Goal: Task Accomplishment & Management: Complete application form

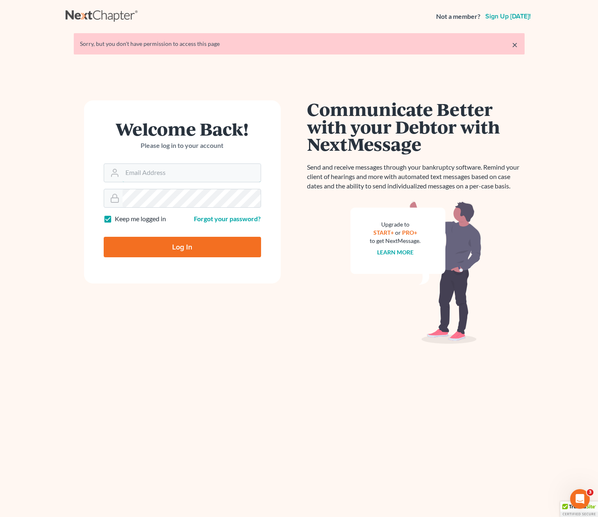
type input "rkeenan"
click at [214, 250] on input "Log In" at bounding box center [182, 247] width 157 height 20
type input "Thinking..."
click at [146, 172] on input "rkeenan" at bounding box center [192, 173] width 138 height 18
type input "ryan@keenanlawofficespc.com"
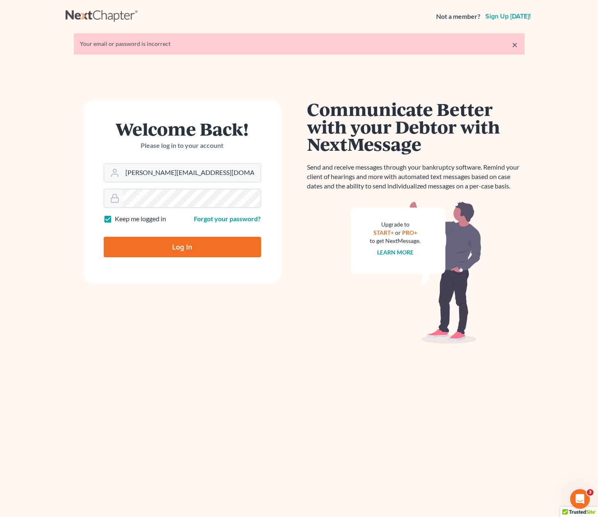
click at [189, 241] on input "Log In" at bounding box center [182, 247] width 157 height 20
type input "Thinking..."
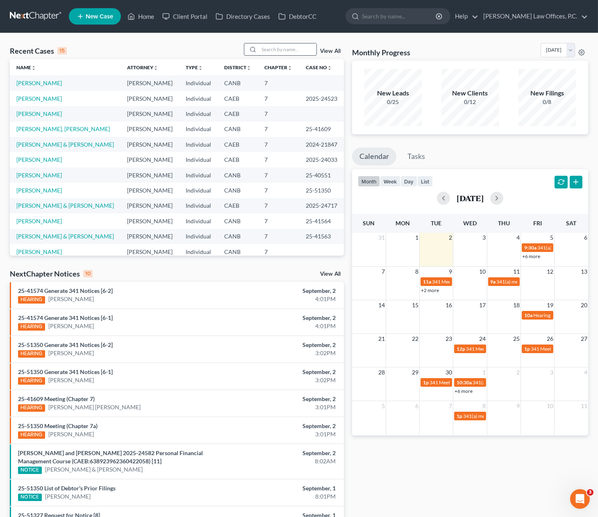
click at [306, 50] on input "search" at bounding box center [287, 49] width 57 height 12
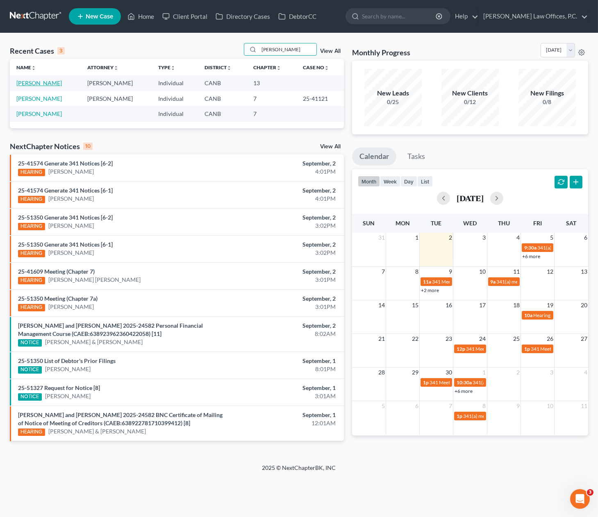
type input "[PERSON_NAME]"
click at [43, 84] on link "[PERSON_NAME]" at bounding box center [38, 83] width 45 height 7
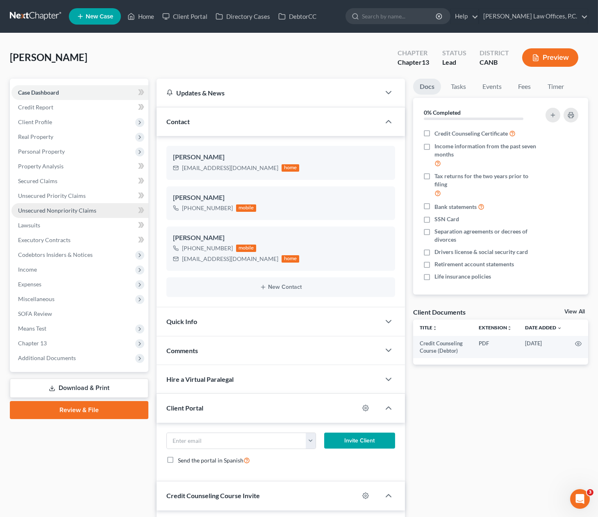
click at [49, 216] on link "Unsecured Nonpriority Claims" at bounding box center [79, 210] width 137 height 15
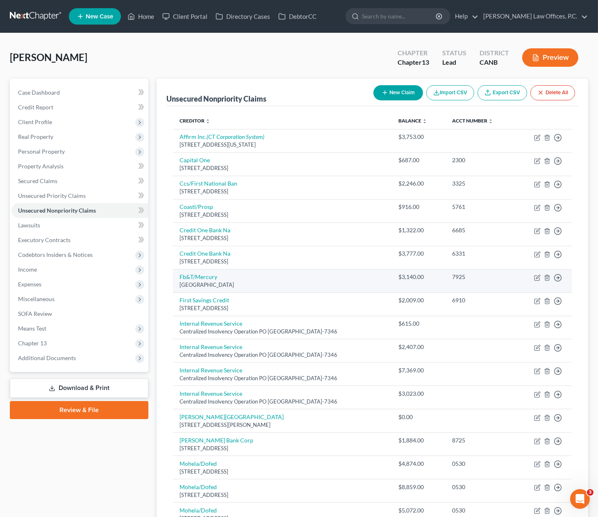
click at [207, 281] on div "[GEOGRAPHIC_DATA]" at bounding box center [282, 285] width 206 height 8
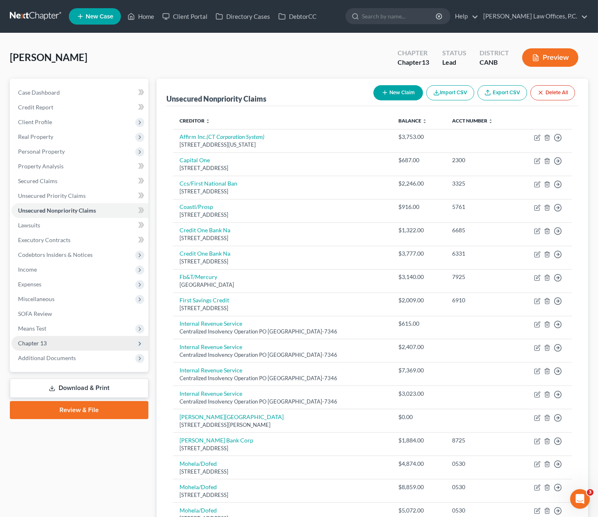
click at [87, 341] on span "Chapter 13" at bounding box center [79, 343] width 137 height 15
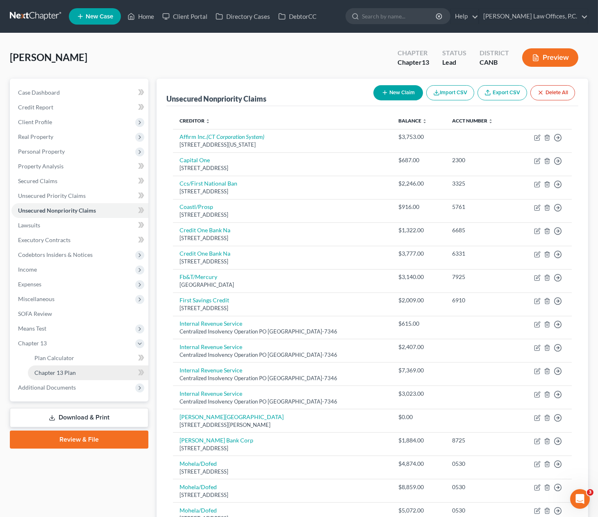
click at [82, 375] on link "Chapter 13 Plan" at bounding box center [88, 373] width 120 height 15
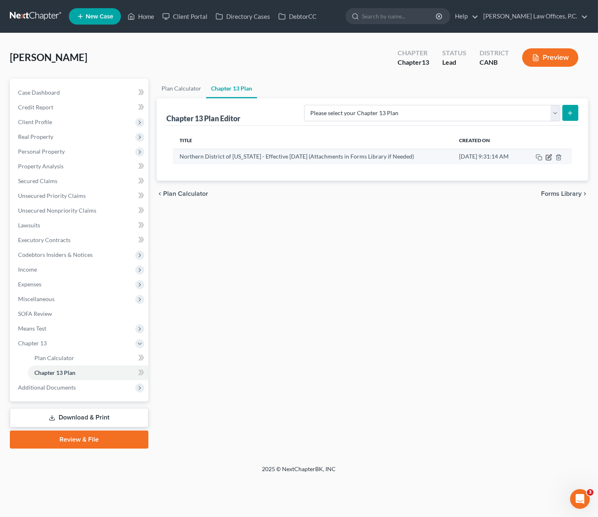
click at [549, 157] on icon "button" at bounding box center [548, 157] width 7 height 7
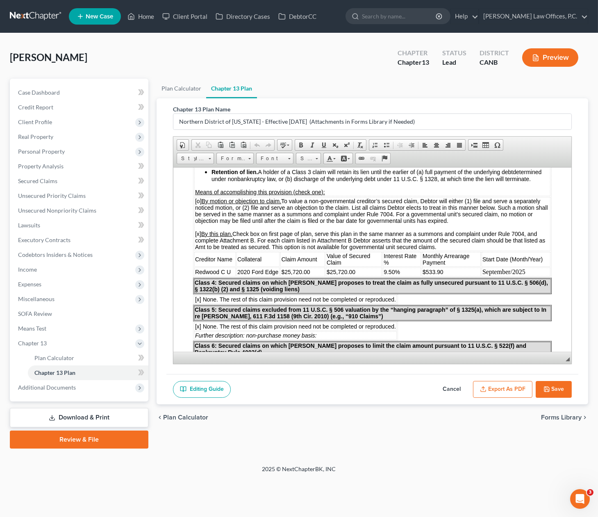
scroll to position [677, 0]
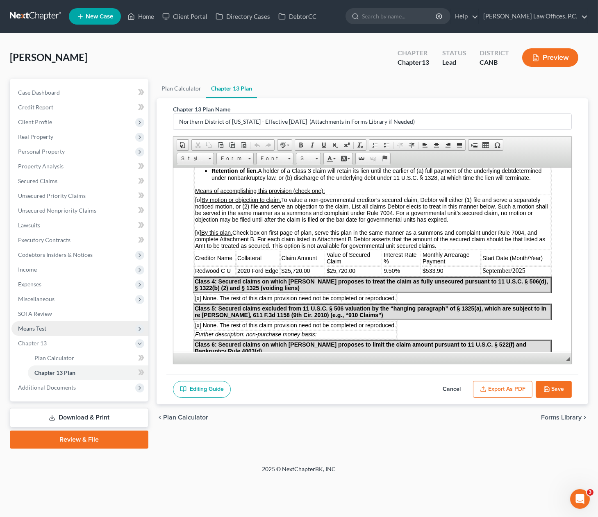
click at [68, 325] on span "Means Test" at bounding box center [79, 328] width 137 height 15
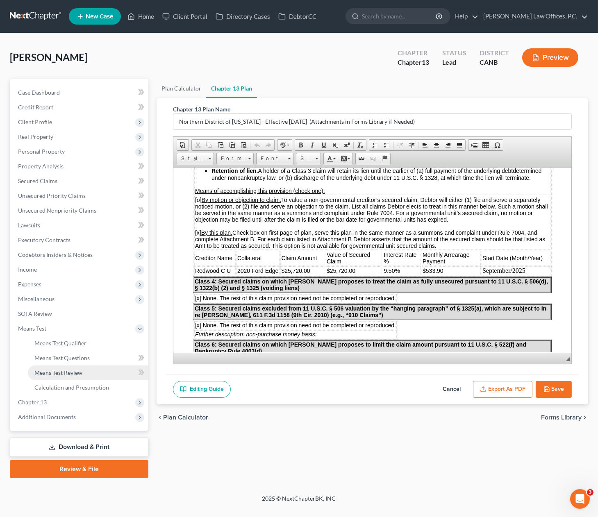
click at [80, 370] on span "Means Test Review" at bounding box center [58, 372] width 48 height 7
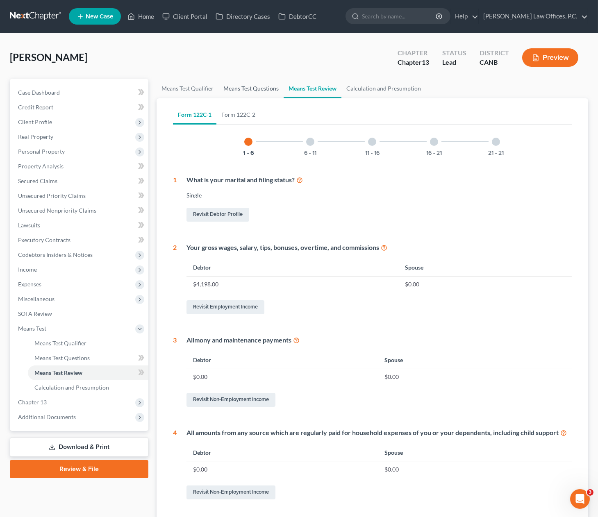
click at [250, 91] on link "Means Test Questions" at bounding box center [250, 89] width 65 height 20
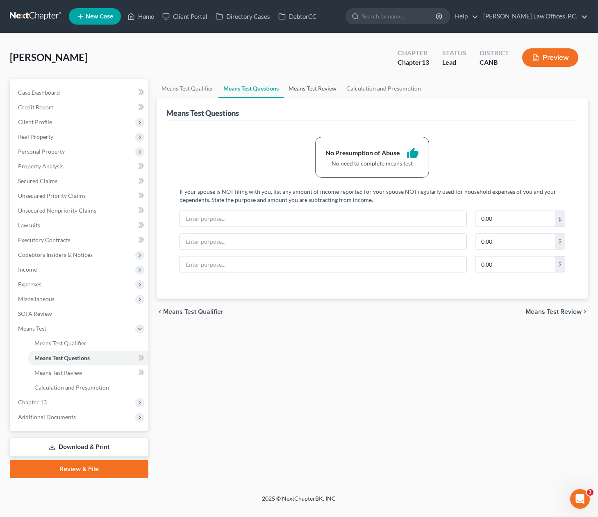
click at [307, 86] on link "Means Test Review" at bounding box center [313, 89] width 58 height 20
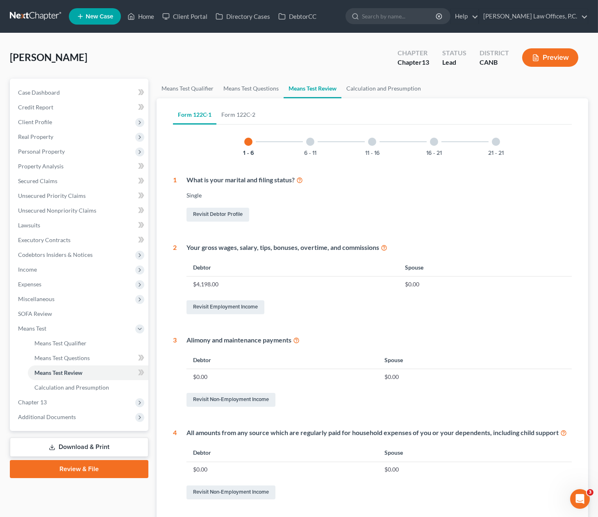
click at [199, 99] on div "Form 122C-1 Form 122C-2 1 - 6 6 - 11 11 - 16 16 - 21 21 - 21 1 What is your mar…" at bounding box center [372, 368] width 412 height 541
click at [198, 91] on link "Means Test Qualifier" at bounding box center [188, 89] width 62 height 20
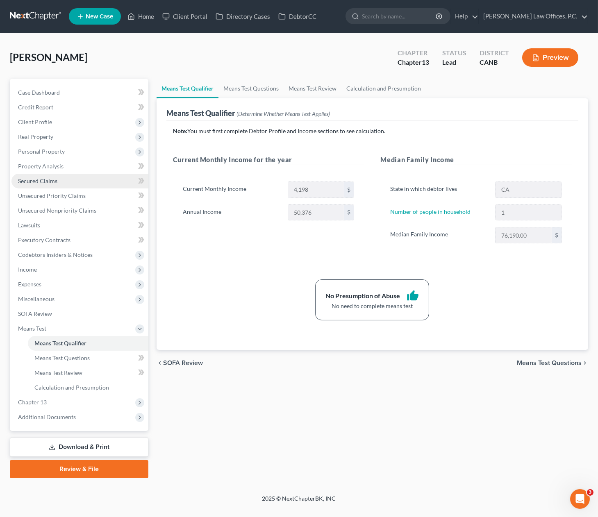
click at [74, 181] on link "Secured Claims" at bounding box center [79, 181] width 137 height 15
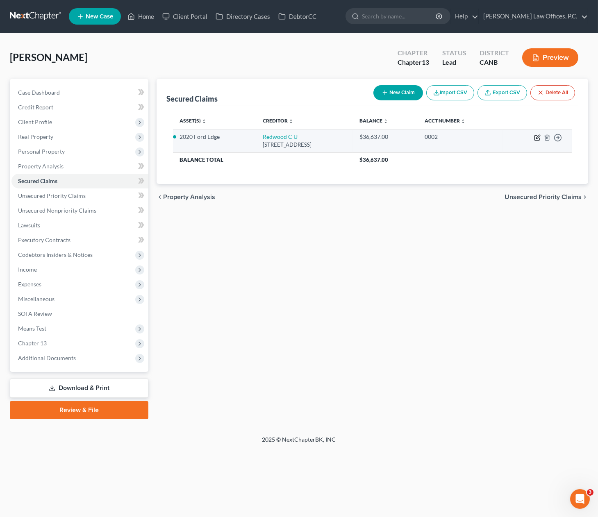
click at [536, 138] on icon "button" at bounding box center [538, 137] width 4 height 4
select select "4"
select select "7"
select select "2"
select select "0"
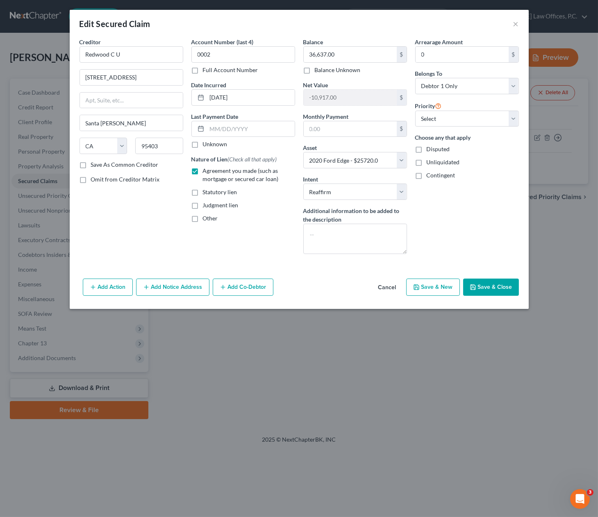
click at [386, 286] on button "Cancel" at bounding box center [387, 287] width 31 height 16
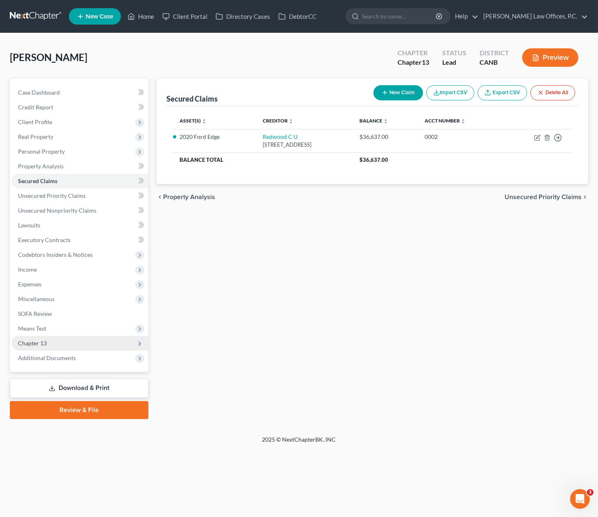
click at [56, 343] on span "Chapter 13" at bounding box center [79, 343] width 137 height 15
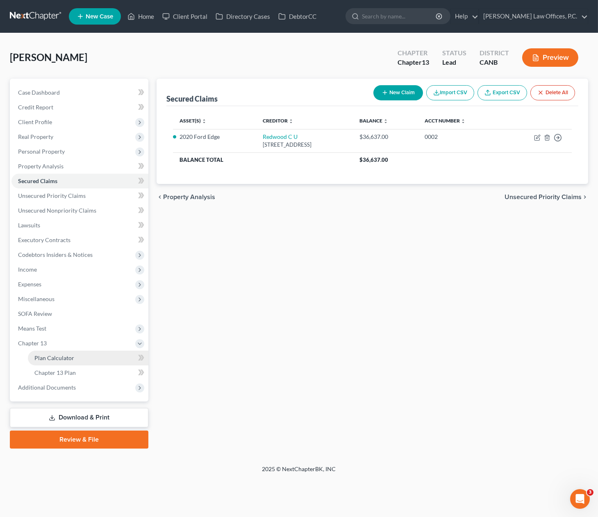
click at [83, 360] on link "Plan Calculator" at bounding box center [88, 358] width 120 height 15
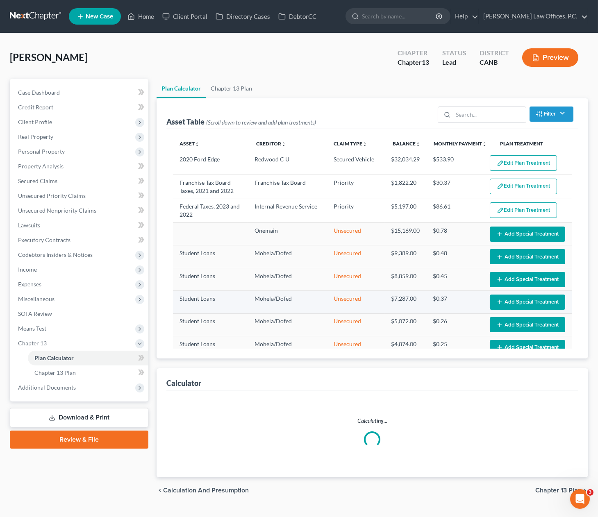
select select "59"
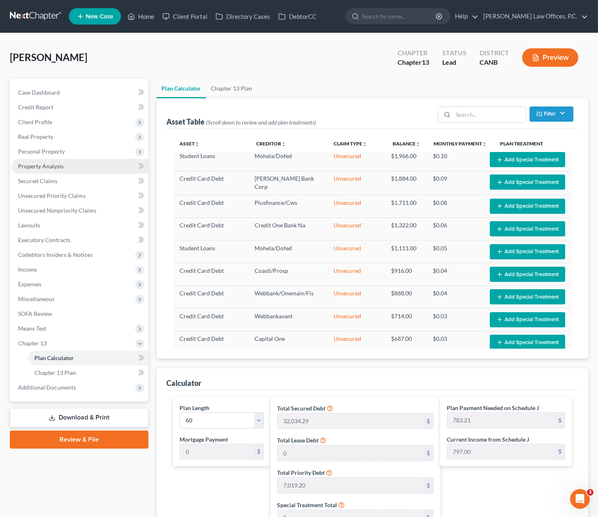
click at [75, 162] on link "Property Analysis" at bounding box center [79, 166] width 137 height 15
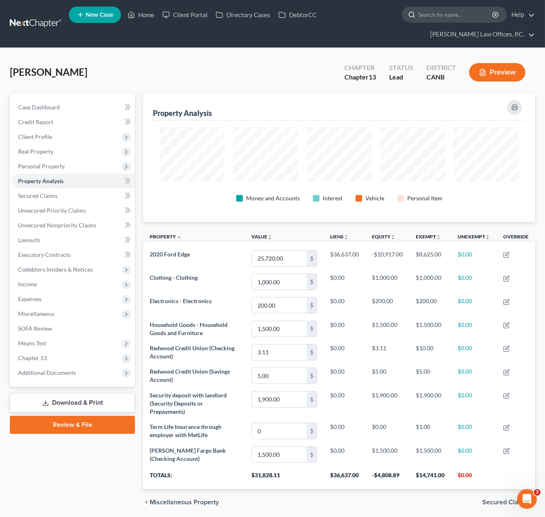
click at [418, 18] on input "search" at bounding box center [455, 14] width 75 height 15
click at [65, 222] on span "Unsecured Nonpriority Claims" at bounding box center [57, 225] width 78 height 7
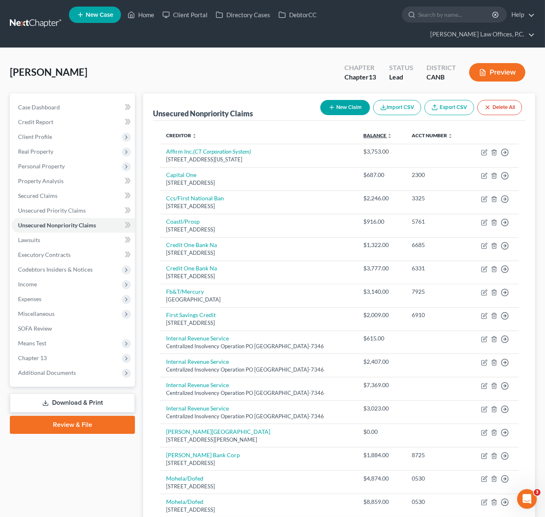
click at [389, 132] on link "Balance expand_more expand_less unfold_more" at bounding box center [377, 135] width 29 height 6
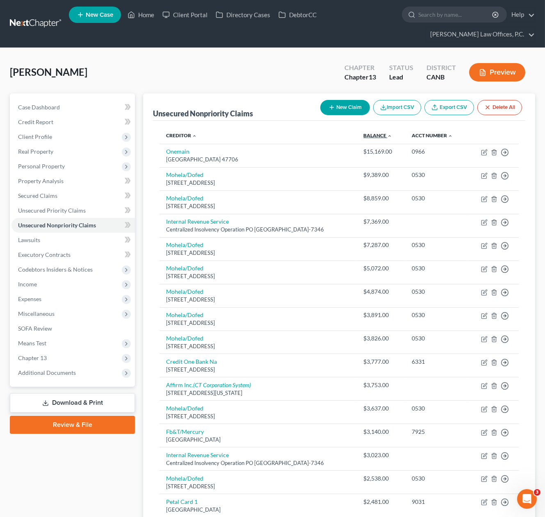
click at [389, 132] on link "Balance expand_more expand_less unfold_more" at bounding box center [377, 135] width 29 height 6
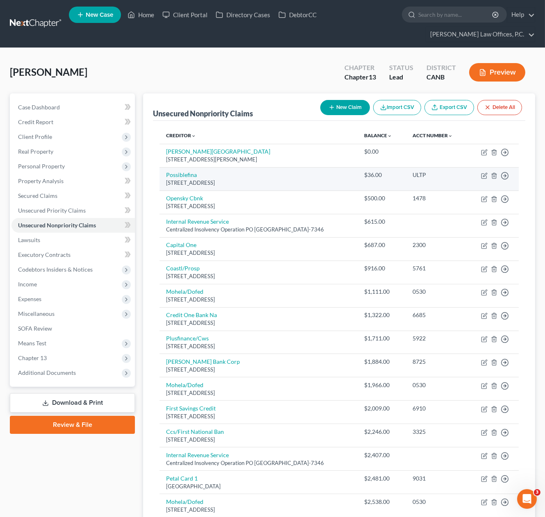
click at [316, 179] on div "[STREET_ADDRESS]" at bounding box center [258, 183] width 184 height 8
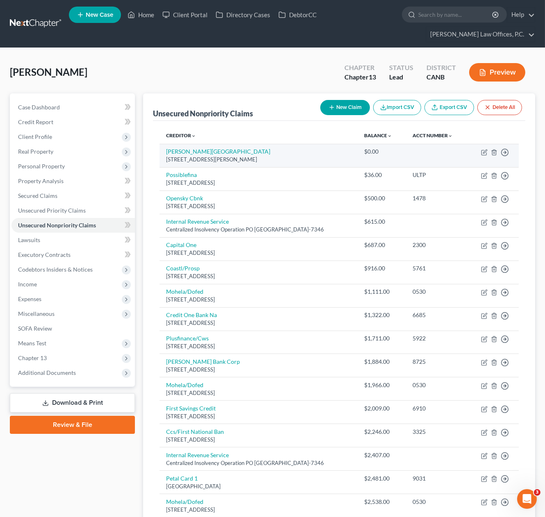
click at [310, 156] on div "[STREET_ADDRESS][PERSON_NAME]" at bounding box center [258, 160] width 184 height 8
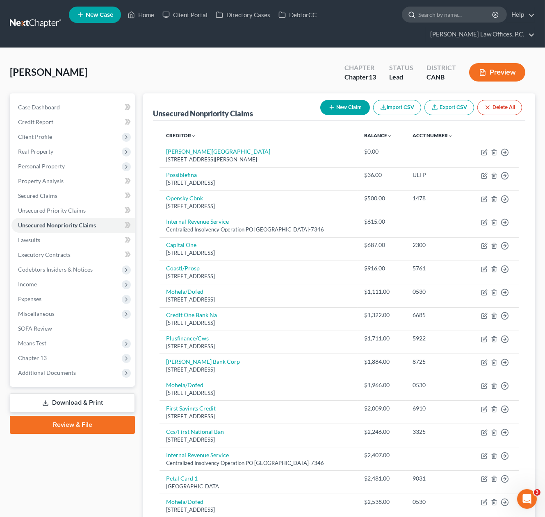
click at [418, 18] on input "search" at bounding box center [455, 14] width 75 height 15
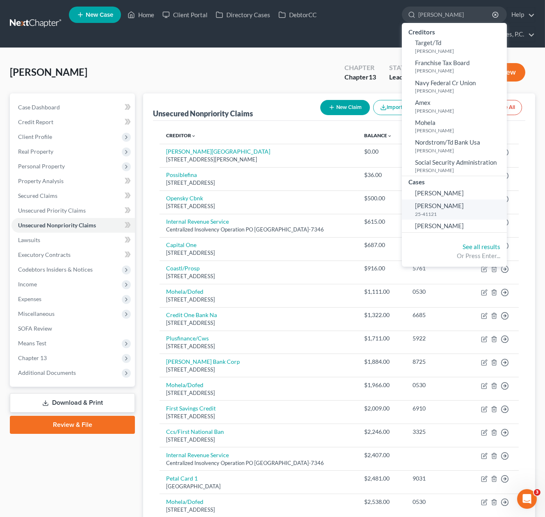
type input "[PERSON_NAME]"
click at [402, 207] on link "[PERSON_NAME] 25-41121" at bounding box center [454, 210] width 105 height 20
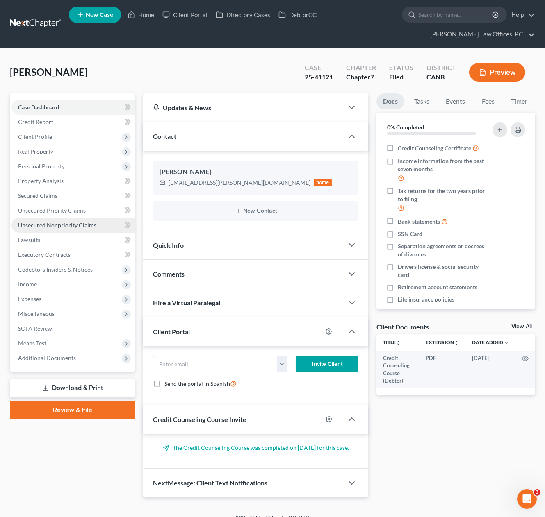
click at [100, 218] on link "Unsecured Nonpriority Claims" at bounding box center [72, 225] width 123 height 15
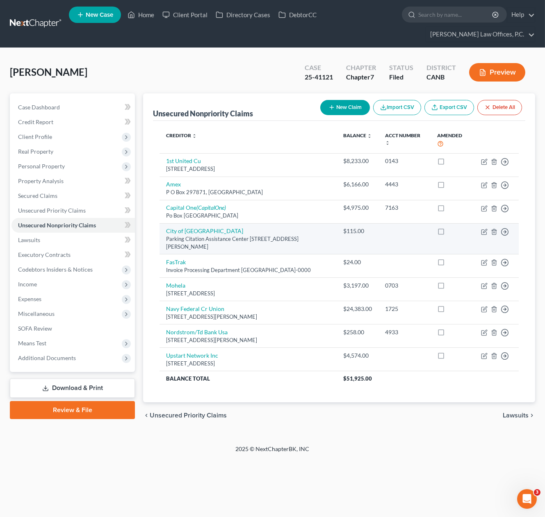
click at [204, 235] on div "Parking Citation Assistance Center [STREET_ADDRESS][PERSON_NAME]" at bounding box center [248, 242] width 164 height 15
click at [270, 235] on div "Parking Citation Assistance Center [STREET_ADDRESS][PERSON_NAME]" at bounding box center [248, 242] width 164 height 15
click at [353, 227] on div "$115.00" at bounding box center [357, 231] width 29 height 8
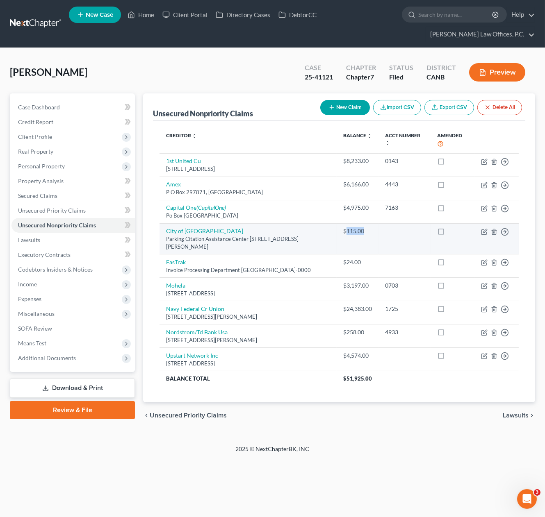
click at [353, 227] on div "$115.00" at bounding box center [357, 231] width 29 height 8
click at [320, 235] on div "Parking Citation Assistance Center [STREET_ADDRESS][PERSON_NAME]" at bounding box center [248, 242] width 164 height 15
drag, startPoint x: 247, startPoint y: 225, endPoint x: 238, endPoint y: 224, distance: 9.0
click at [238, 235] on div "Parking Citation Assistance Center [STREET_ADDRESS][PERSON_NAME]" at bounding box center [248, 242] width 164 height 15
click at [258, 235] on div "Parking Citation Assistance Center [STREET_ADDRESS][PERSON_NAME]" at bounding box center [248, 242] width 164 height 15
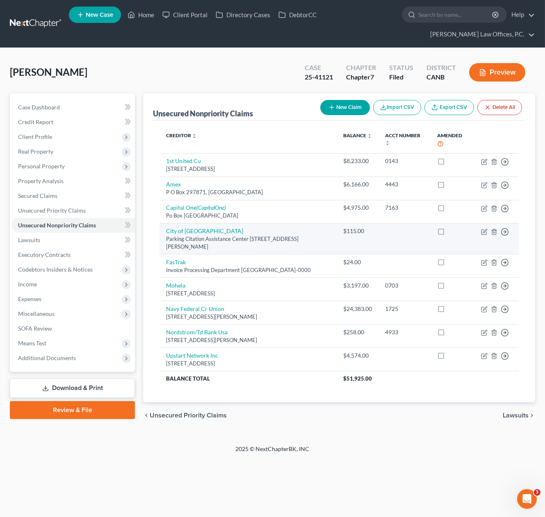
click at [263, 235] on div "Parking Citation Assistance Center [STREET_ADDRESS][PERSON_NAME]" at bounding box center [248, 242] width 164 height 15
click at [239, 235] on div "Parking Citation Assistance Center [STREET_ADDRESS][PERSON_NAME]" at bounding box center [248, 242] width 164 height 15
drag, startPoint x: 204, startPoint y: 229, endPoint x: 179, endPoint y: 227, distance: 25.1
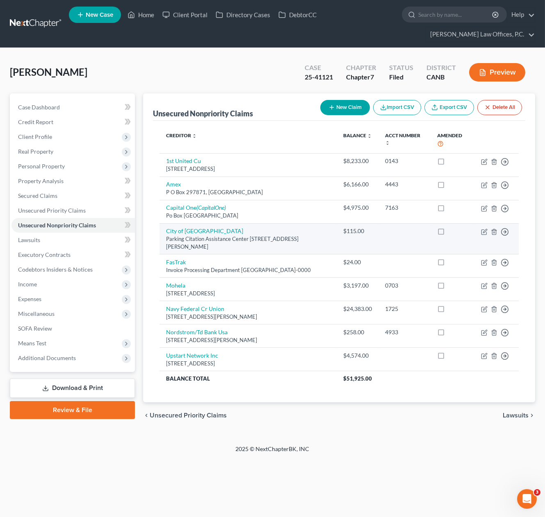
click at [182, 235] on div "Parking Citation Assistance Center [STREET_ADDRESS][PERSON_NAME]" at bounding box center [248, 242] width 164 height 15
click at [170, 235] on div "Parking Citation Assistance Center [STREET_ADDRESS][PERSON_NAME]" at bounding box center [248, 242] width 164 height 15
drag, startPoint x: 165, startPoint y: 224, endPoint x: 208, endPoint y: 232, distance: 43.7
click at [207, 232] on td "City of [GEOGRAPHIC_DATA] Citation Assistance Center [STREET_ADDRESS][PERSON_NA…" at bounding box center [247, 238] width 177 height 31
